Goal: Task Accomplishment & Management: Manage account settings

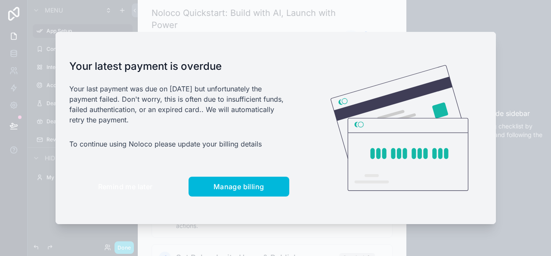
click at [129, 190] on span "Remind me later" at bounding box center [125, 186] width 55 height 9
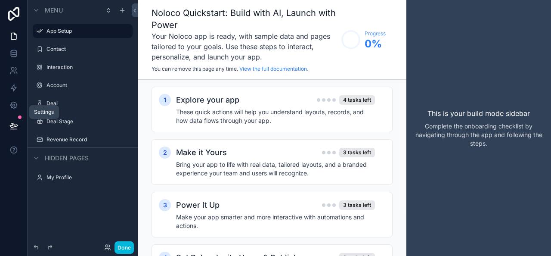
click at [16, 105] on icon at bounding box center [13, 105] width 9 height 9
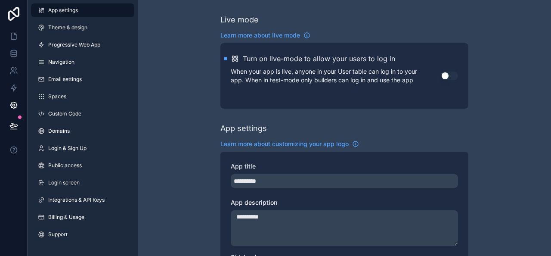
click at [94, 197] on span "Integrations & API Keys" at bounding box center [76, 199] width 56 height 7
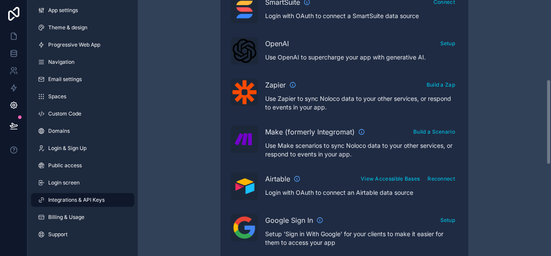
scroll to position [238, 0]
click at [436, 174] on button "Reconnect" at bounding box center [442, 178] width 34 height 12
click at [15, 39] on icon at bounding box center [13, 36] width 5 height 6
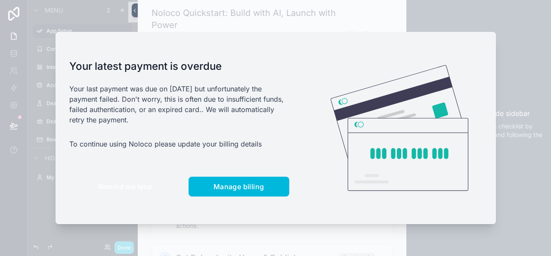
click at [137, 187] on span "Remind me later" at bounding box center [125, 186] width 55 height 9
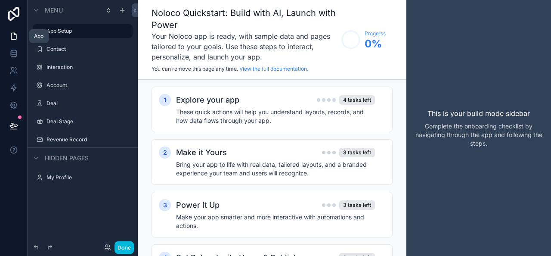
click at [12, 34] on icon at bounding box center [13, 36] width 9 height 9
click at [16, 8] on icon at bounding box center [13, 14] width 11 height 14
